Goal: Information Seeking & Learning: Learn about a topic

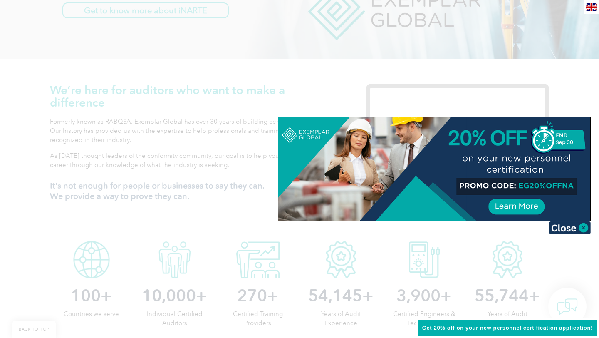
scroll to position [227, 0]
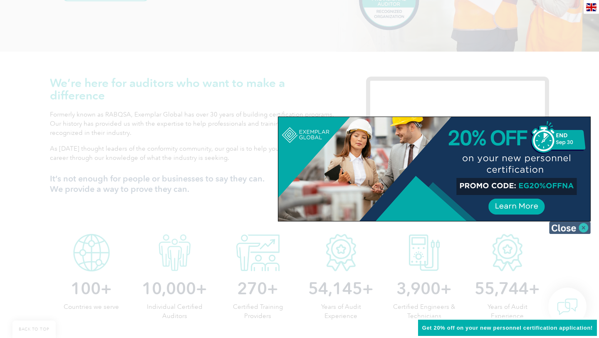
click at [586, 228] on img at bounding box center [570, 227] width 42 height 12
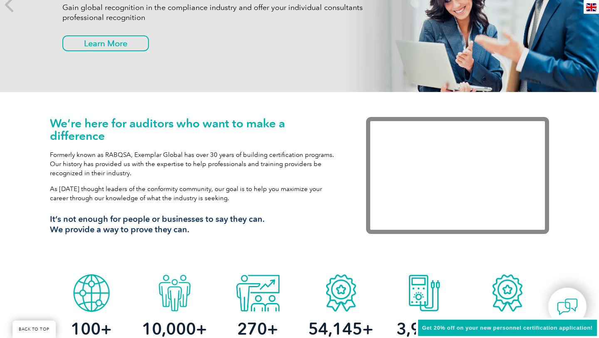
scroll to position [0, 0]
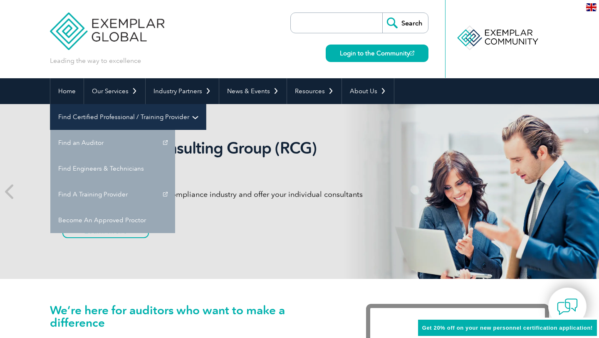
click at [206, 104] on link "Find Certified Professional / Training Provider" at bounding box center [128, 117] width 156 height 26
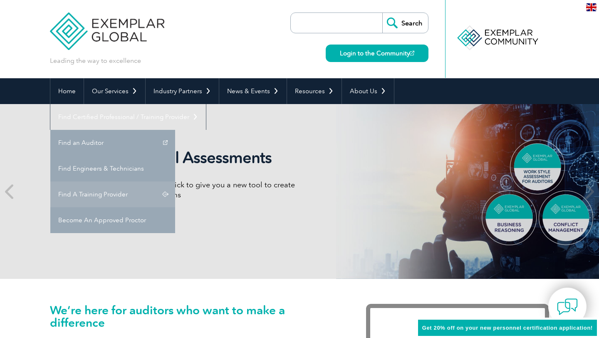
click at [175, 181] on link "Find A Training Provider" at bounding box center [112, 194] width 125 height 26
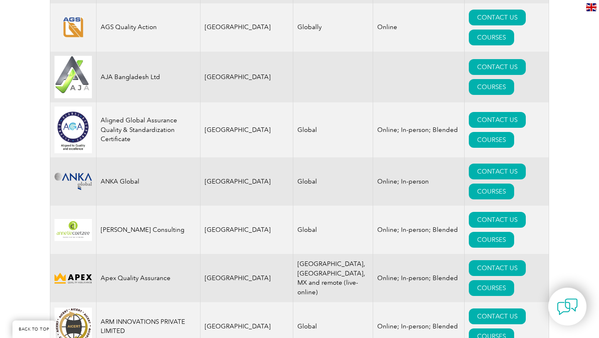
scroll to position [870, 0]
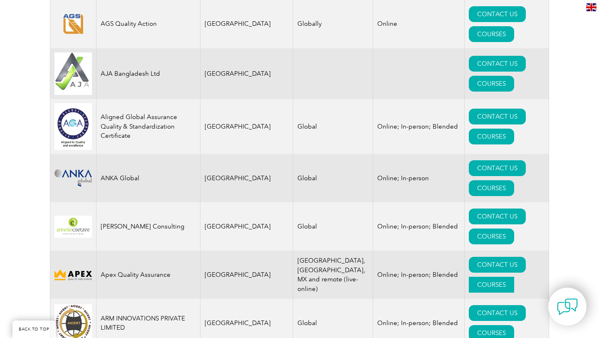
click at [514, 277] on link "COURSES" at bounding box center [491, 285] width 45 height 16
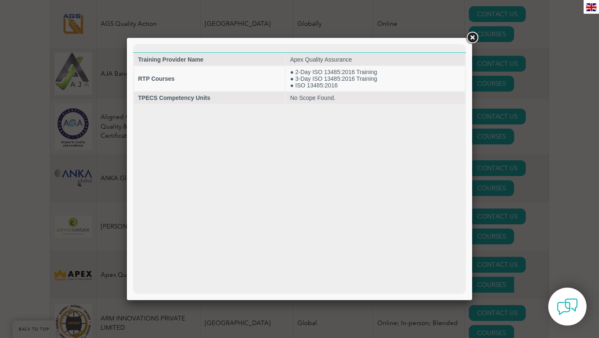
scroll to position [0, 0]
click at [474, 36] on link at bounding box center [472, 37] width 15 height 15
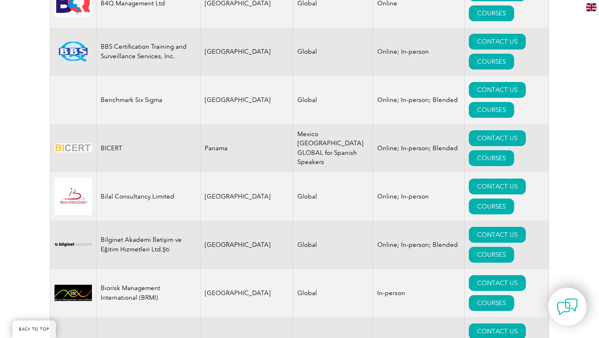
scroll to position [1678, 0]
